Goal: Information Seeking & Learning: Learn about a topic

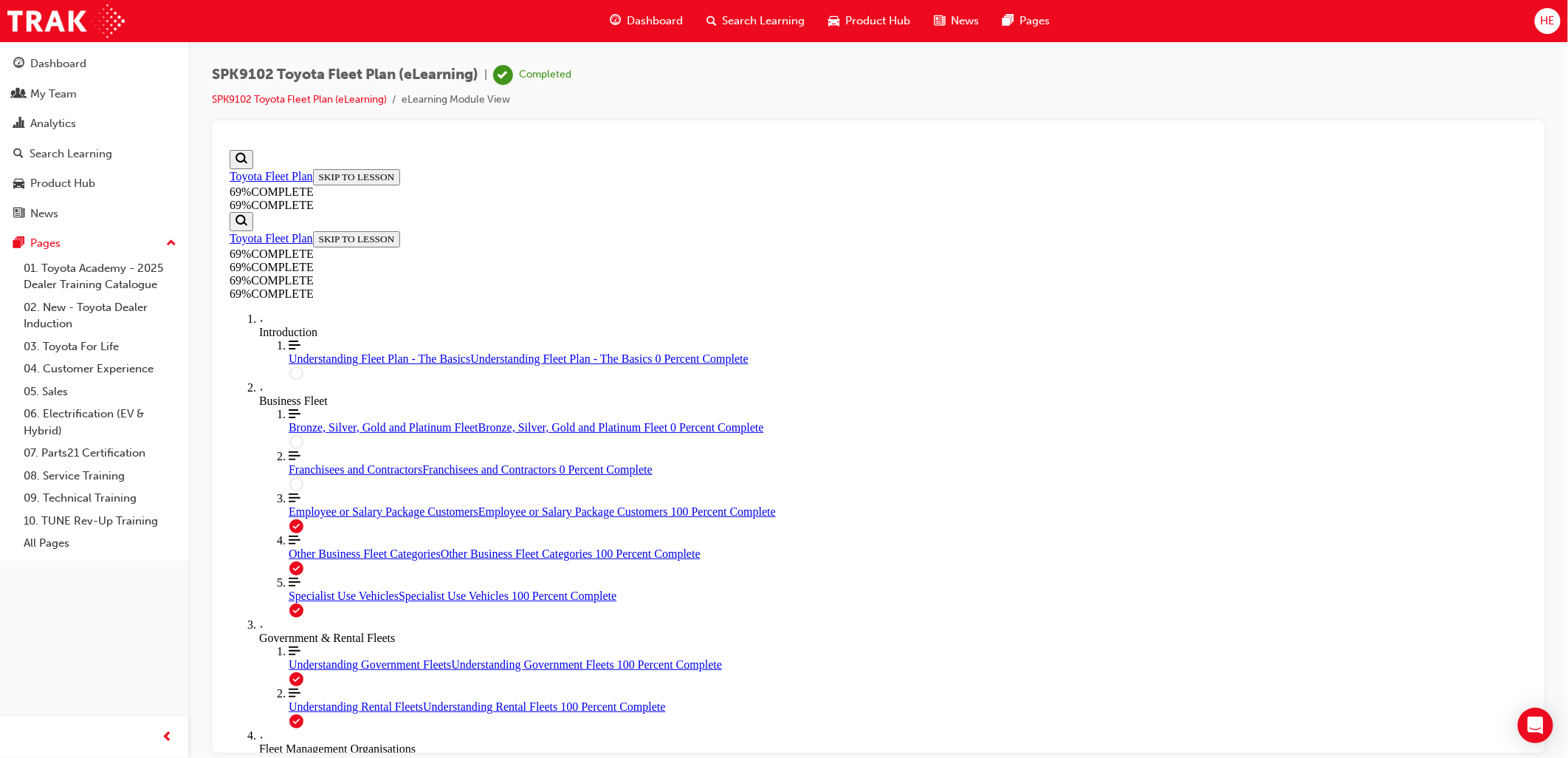
scroll to position [50, 0]
drag, startPoint x: 1140, startPoint y: 800, endPoint x: 1126, endPoint y: 800, distance: 14.0
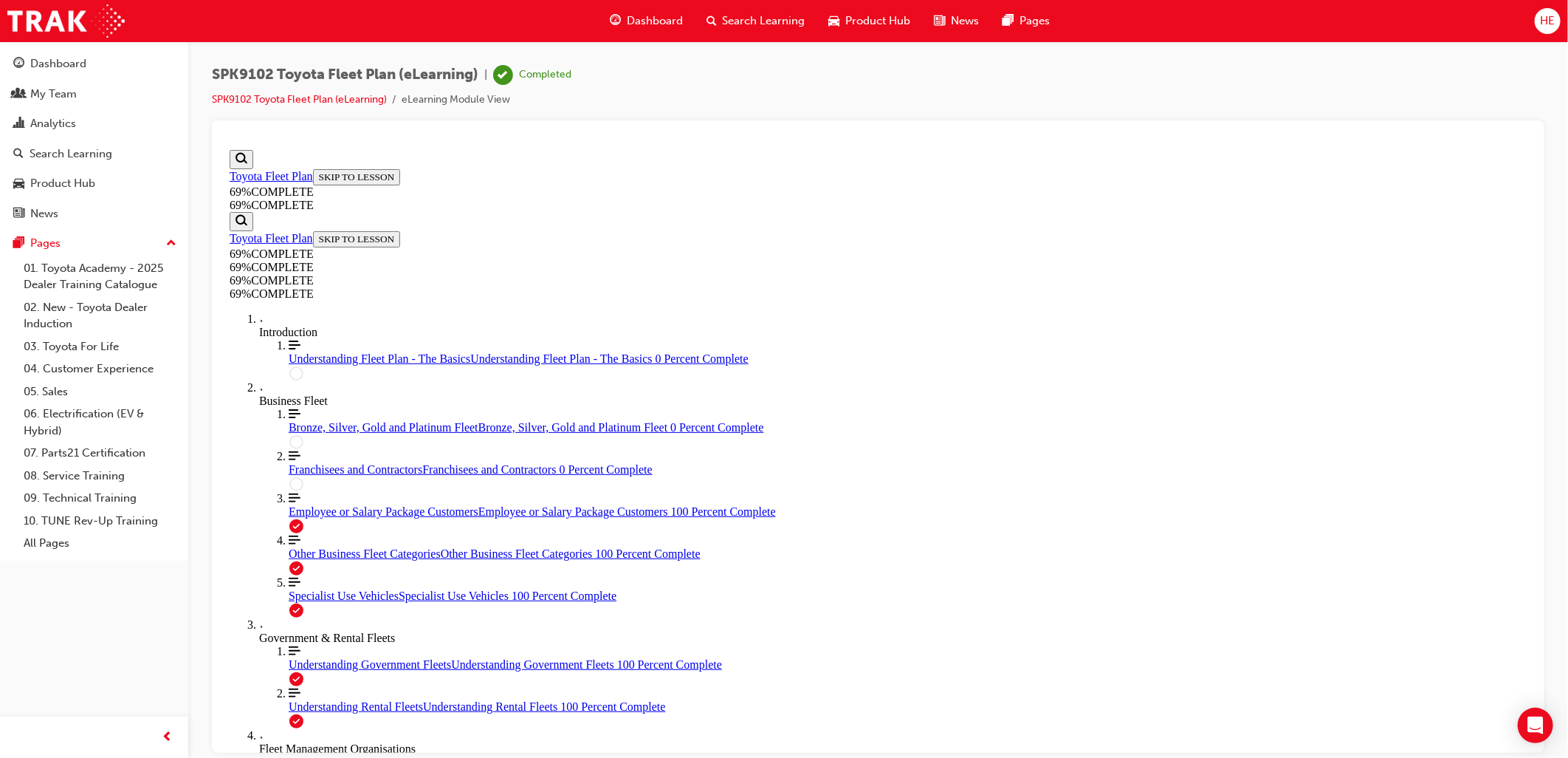
drag, startPoint x: 757, startPoint y: 478, endPoint x: 764, endPoint y: 611, distance: 133.2
drag, startPoint x: 1058, startPoint y: 611, endPoint x: 841, endPoint y: 484, distance: 251.4
drag, startPoint x: 841, startPoint y: 484, endPoint x: 1103, endPoint y: 598, distance: 285.7
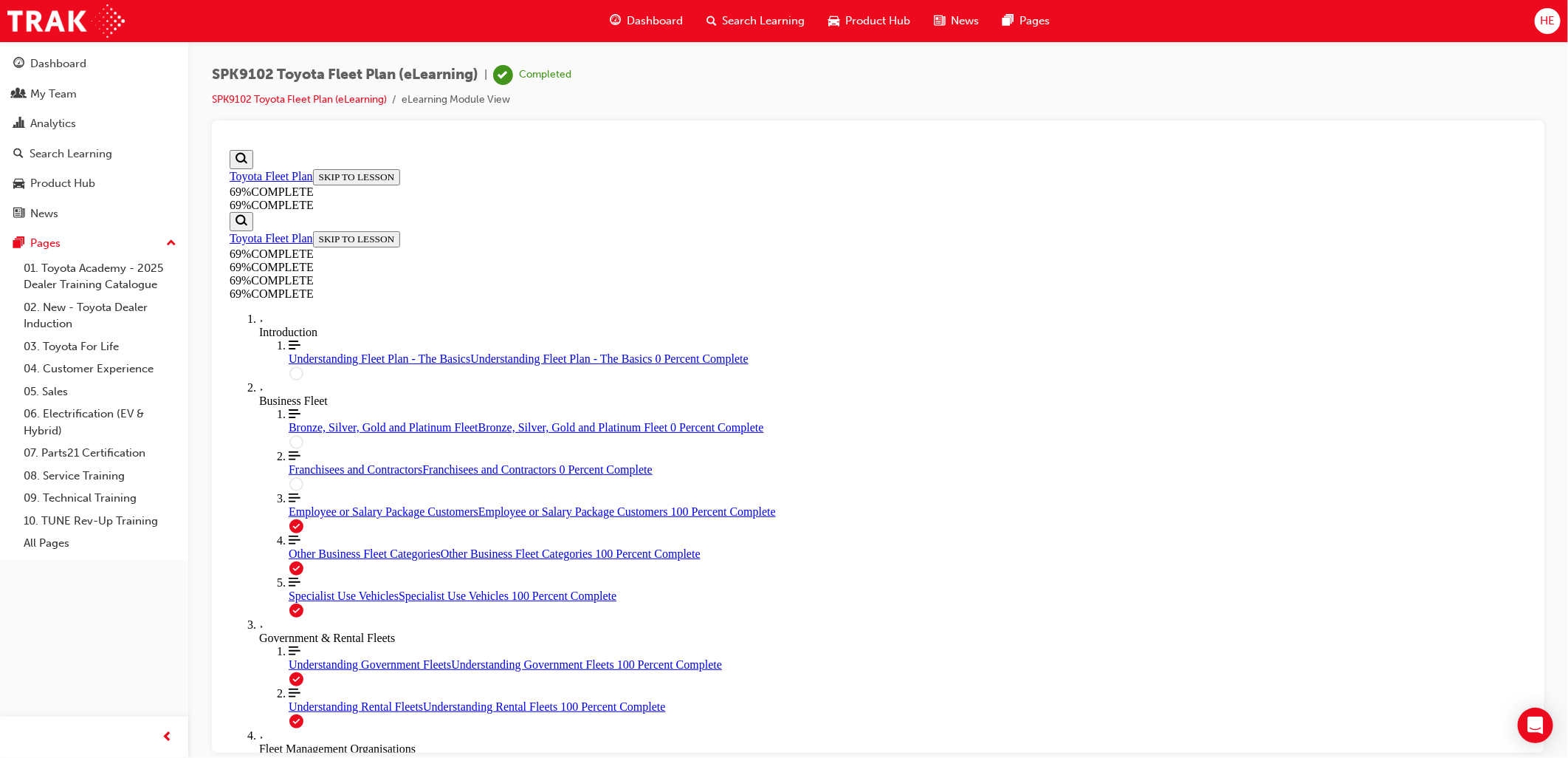
drag, startPoint x: 837, startPoint y: 544, endPoint x: 1115, endPoint y: 545, distance: 278.0
drag, startPoint x: 864, startPoint y: 477, endPoint x: 1153, endPoint y: 475, distance: 289.0
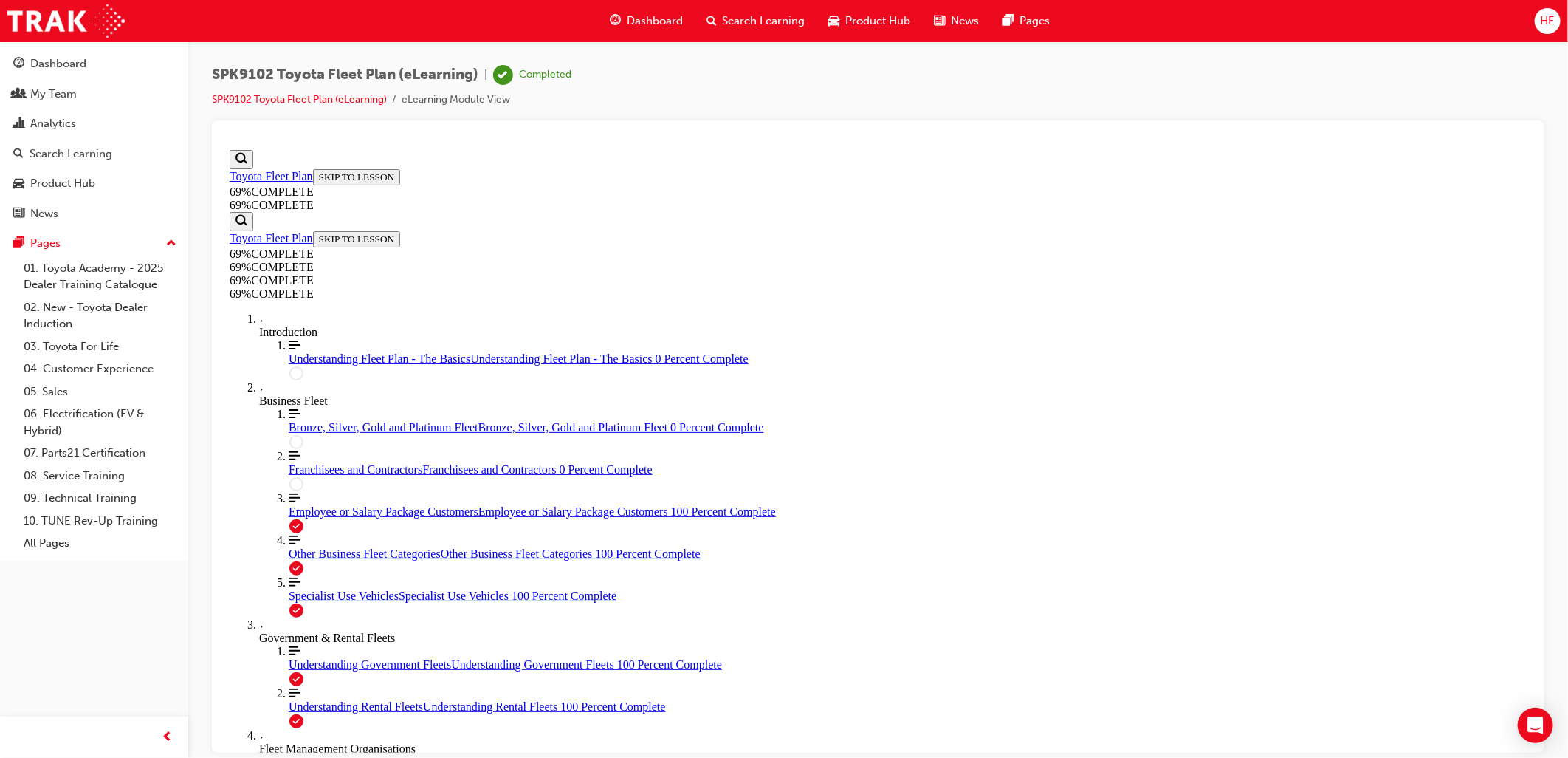
drag, startPoint x: 743, startPoint y: 509, endPoint x: 751, endPoint y: 514, distance: 9.4
